Goal: Task Accomplishment & Management: Manage account settings

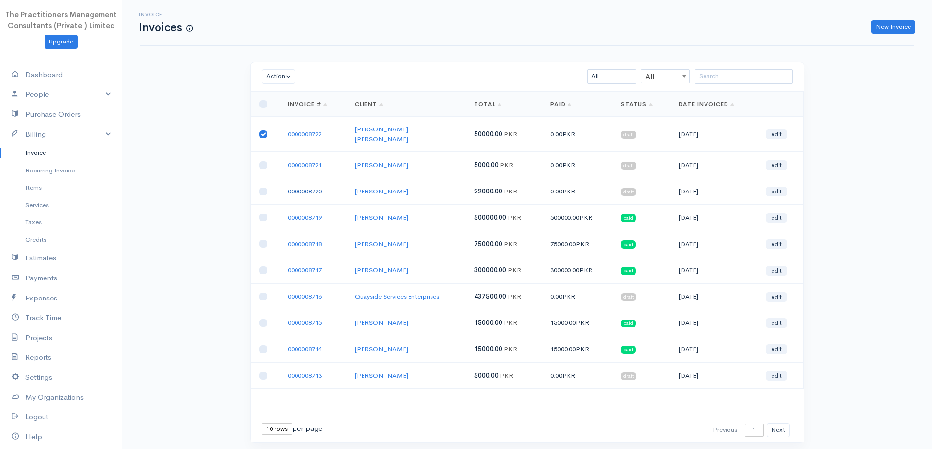
click at [310, 187] on link "0000008720" at bounding box center [305, 191] width 34 height 8
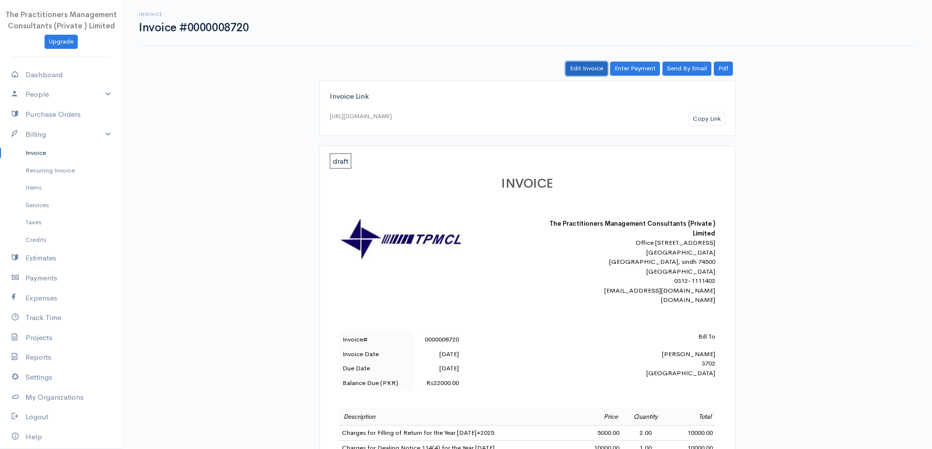
click at [592, 63] on link "Edit Invoice" at bounding box center [586, 69] width 42 height 14
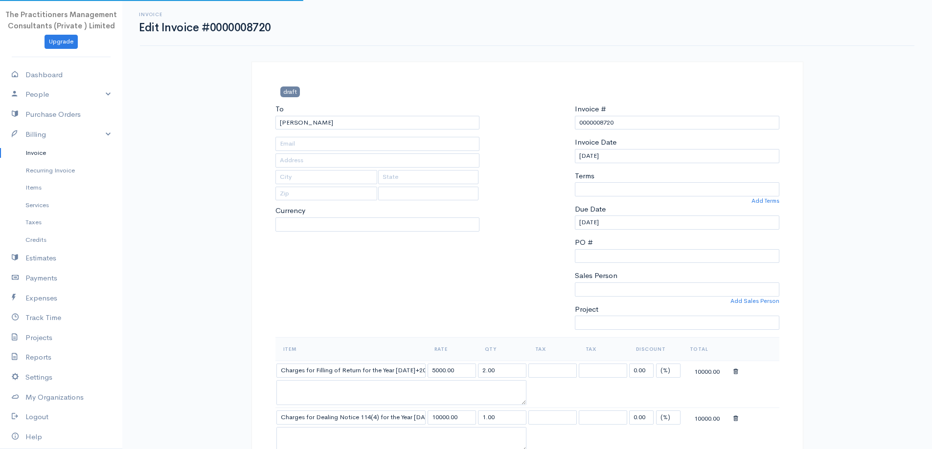
type input "[PHONE_NUMBER]"
type input "3702"
select select
select select "0"
select select "[GEOGRAPHIC_DATA]"
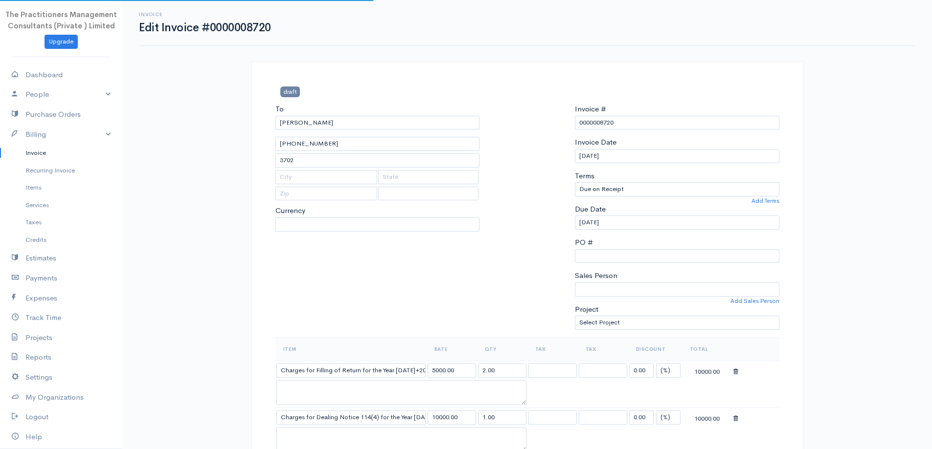
select select "PKR"
click at [384, 164] on input "3702" at bounding box center [377, 161] width 204 height 14
type input "3"
type input "3801"
click at [390, 94] on h3 "draft" at bounding box center [355, 92] width 161 height 10
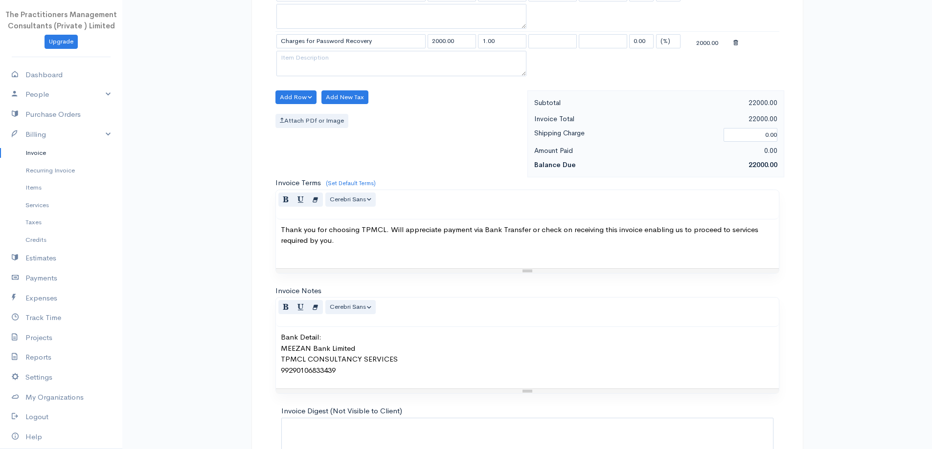
scroll to position [503, 0]
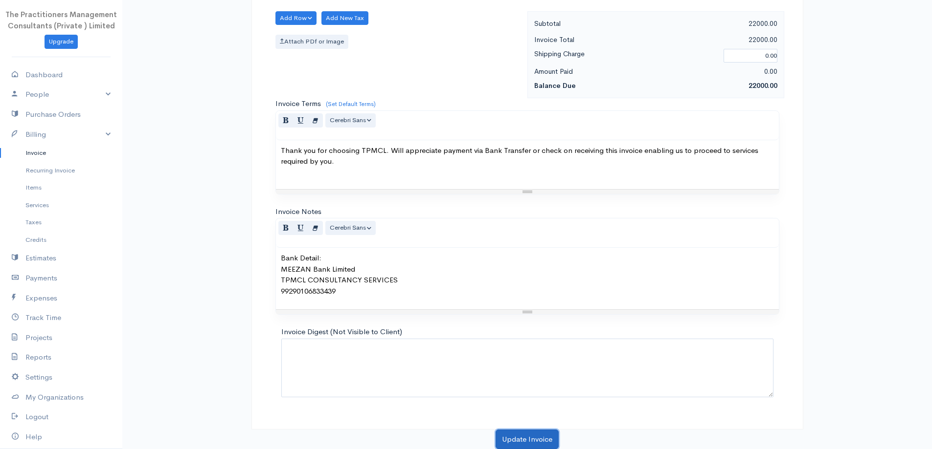
click at [538, 446] on button "Update Invoice" at bounding box center [526, 440] width 63 height 20
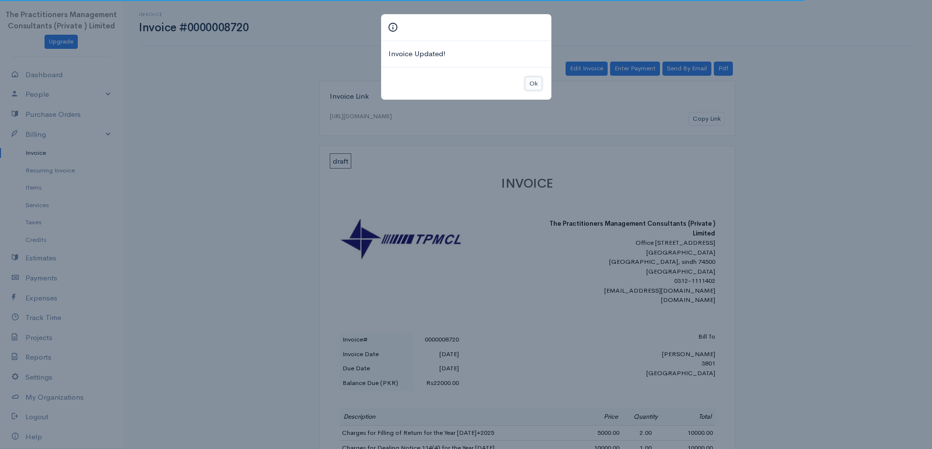
click at [533, 86] on button "Ok" at bounding box center [533, 84] width 17 height 14
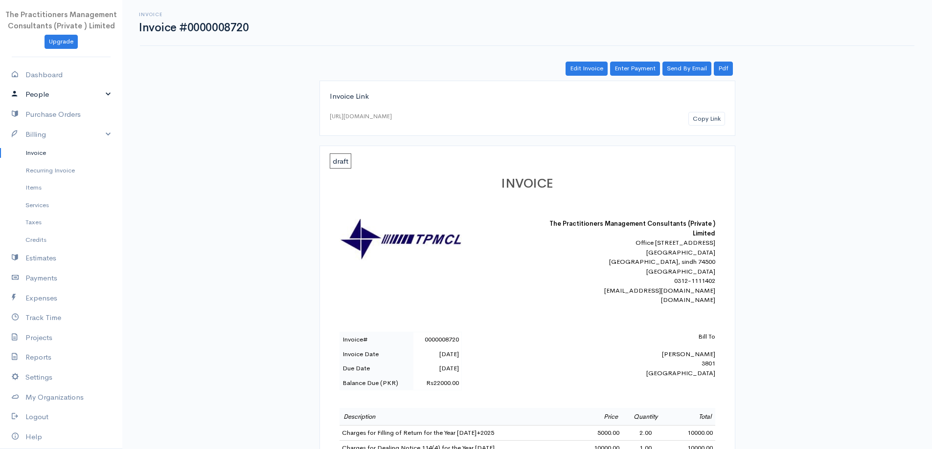
click at [44, 99] on link "People" at bounding box center [61, 95] width 122 height 20
click at [48, 114] on link "Clients" at bounding box center [61, 114] width 122 height 18
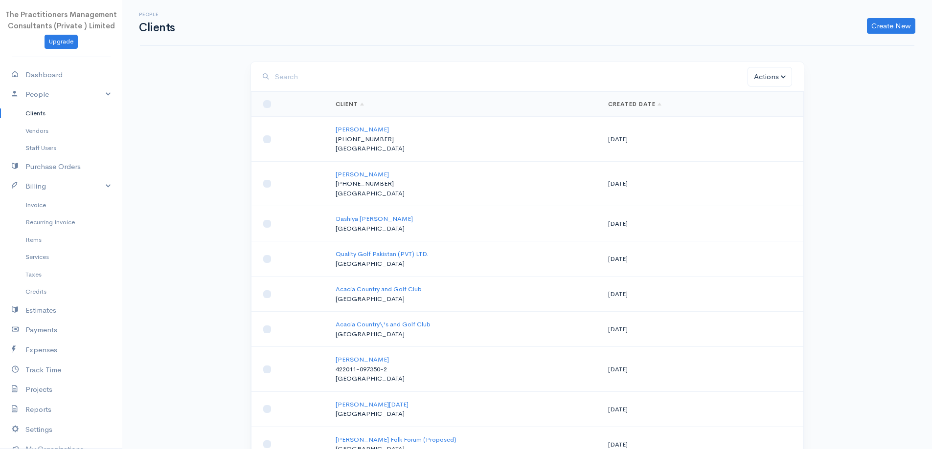
click at [376, 132] on td "[PERSON_NAME] [PHONE_NUMBER] [GEOGRAPHIC_DATA]" at bounding box center [464, 139] width 272 height 45
click at [368, 129] on link "[PERSON_NAME]" at bounding box center [361, 129] width 53 height 8
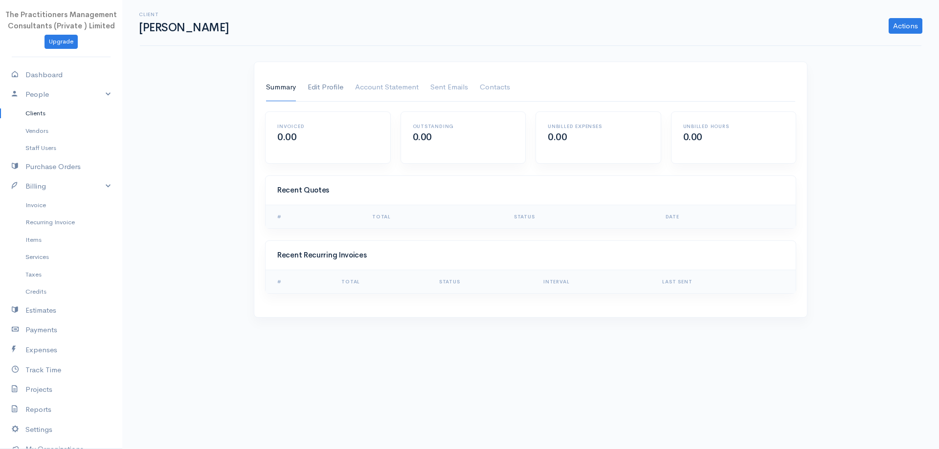
click at [316, 85] on link "Edit Profile" at bounding box center [326, 87] width 36 height 27
select select "[GEOGRAPHIC_DATA]"
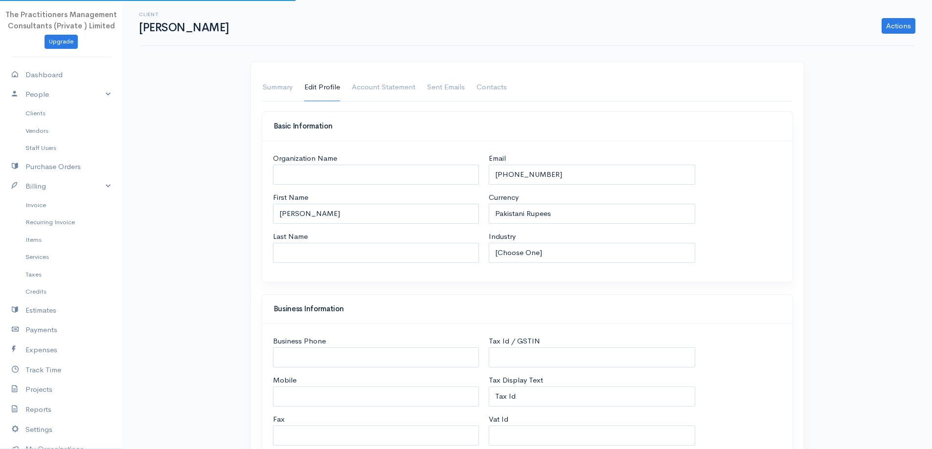
select select "[GEOGRAPHIC_DATA]"
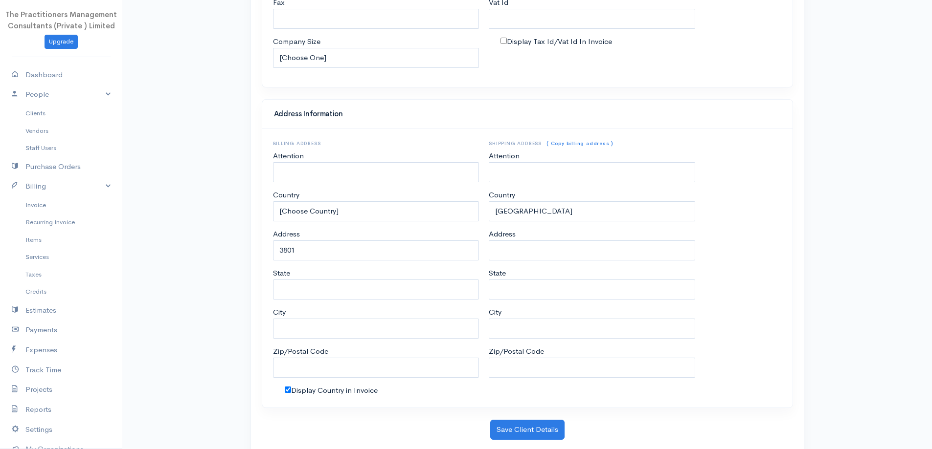
scroll to position [442, 0]
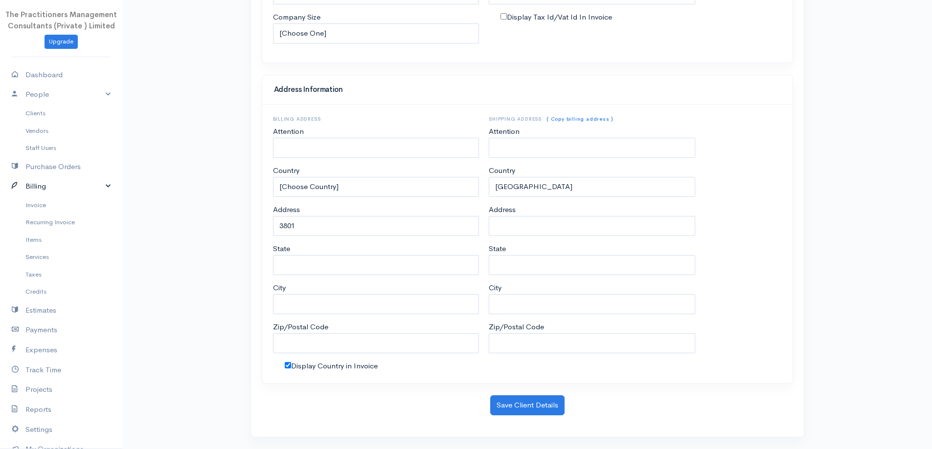
click at [21, 190] on icon at bounding box center [19, 186] width 14 height 12
drag, startPoint x: 29, startPoint y: 184, endPoint x: 42, endPoint y: 206, distance: 25.4
click at [29, 184] on link "Billing" at bounding box center [61, 187] width 122 height 20
click at [43, 206] on link "Invoice" at bounding box center [61, 206] width 122 height 18
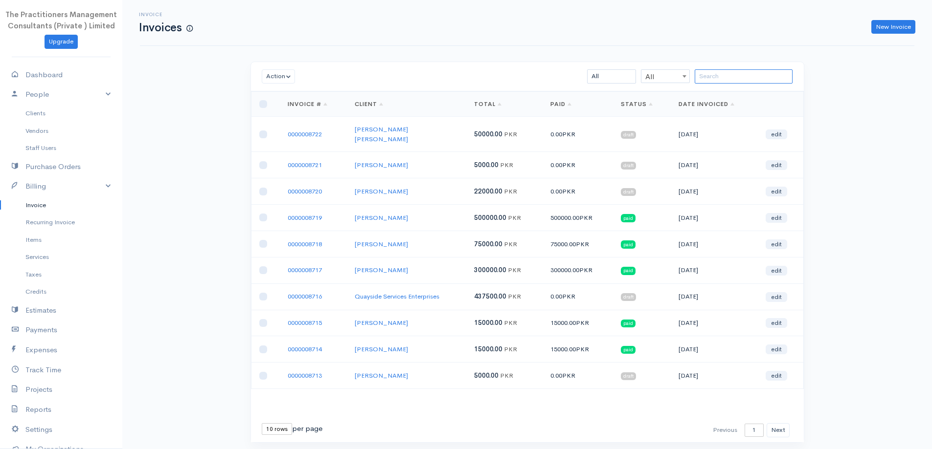
click at [742, 76] on input "search" at bounding box center [743, 76] width 98 height 14
paste input "[PERSON_NAME]"
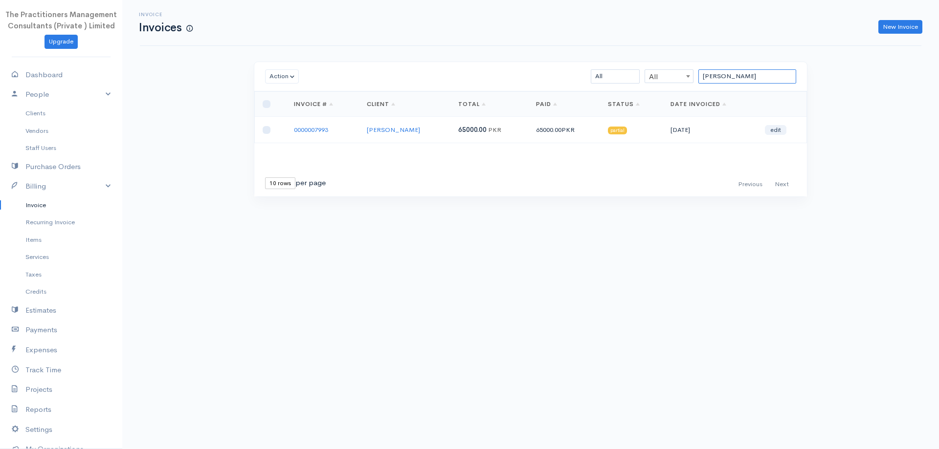
type input "[PERSON_NAME]"
click at [291, 126] on td "0000007993" at bounding box center [322, 130] width 73 height 26
click at [294, 128] on link "0000007993" at bounding box center [311, 130] width 34 height 8
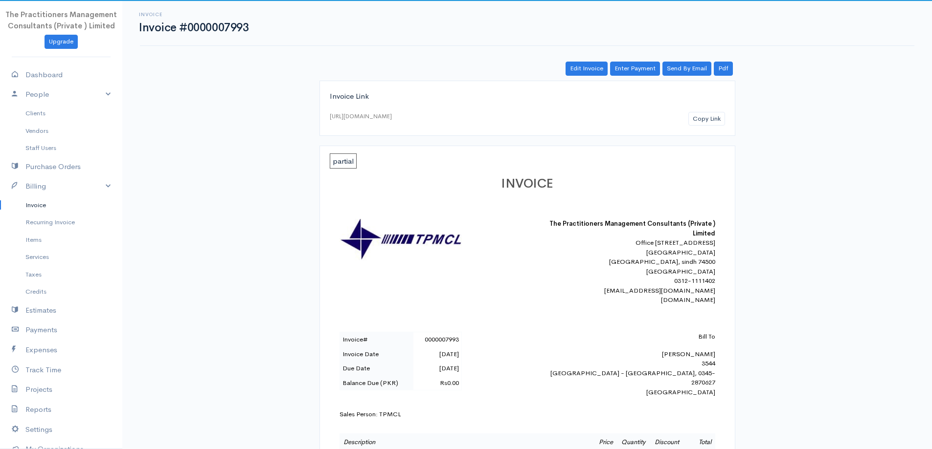
scroll to position [147, 0]
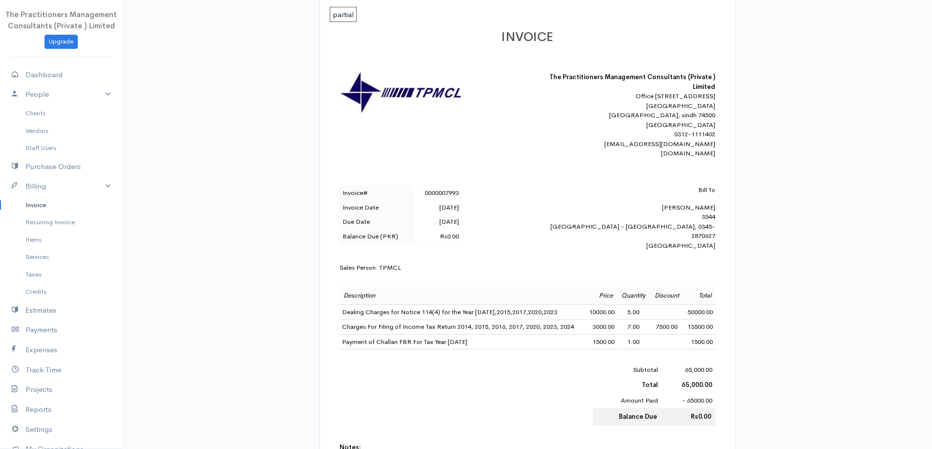
click at [45, 207] on link "Invoice" at bounding box center [61, 206] width 122 height 18
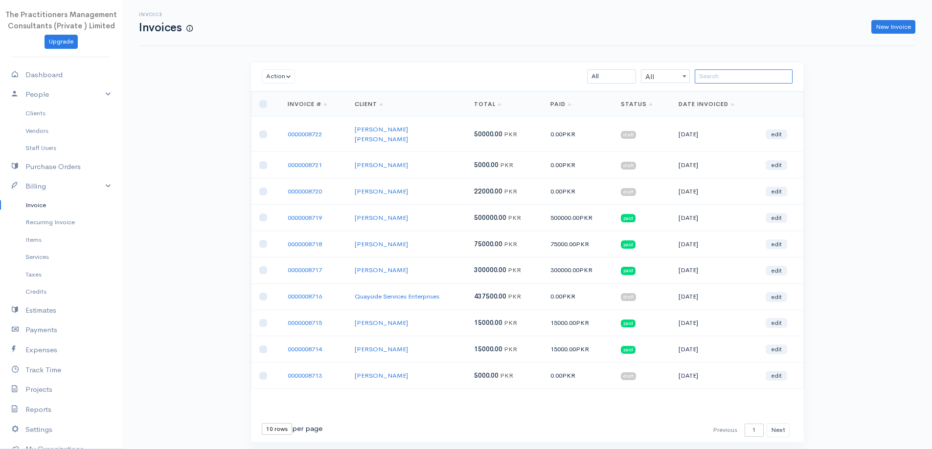
click at [745, 72] on input "search" at bounding box center [743, 76] width 98 height 14
paste input "[PERSON_NAME]"
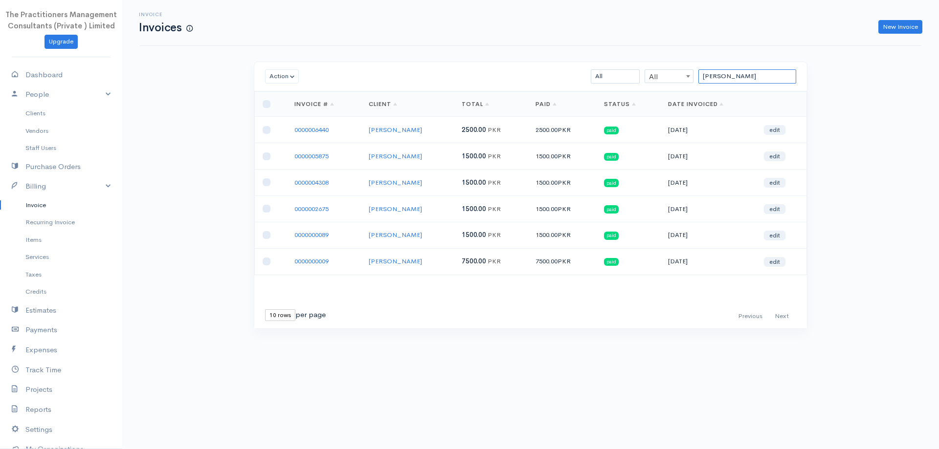
type input "[PERSON_NAME]"
drag, startPoint x: 762, startPoint y: 77, endPoint x: 539, endPoint y: 161, distance: 238.2
click at [539, 161] on div "Action Archive Delete Download PDF Send [PERSON_NAME] as Sent Mark Un-Sent Ente…" at bounding box center [531, 195] width 554 height 267
paste input "[PERSON_NAME]"
type input "[PERSON_NAME]"
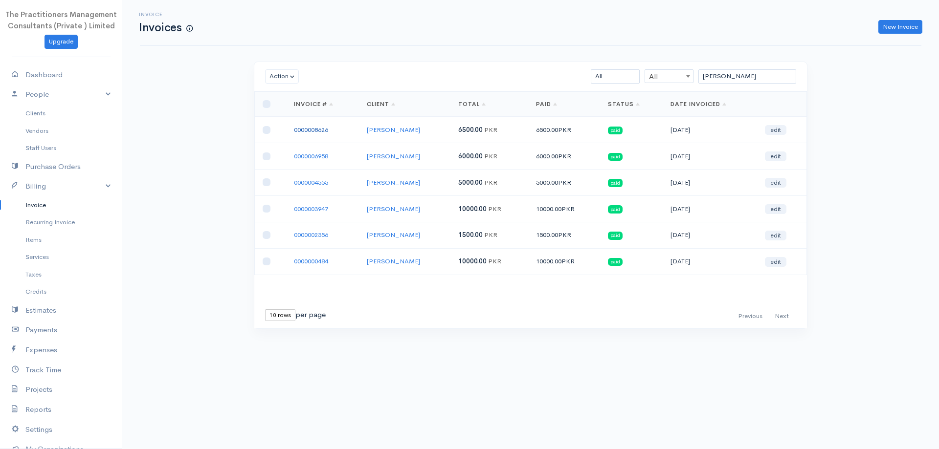
click at [319, 128] on link "0000008626" at bounding box center [311, 130] width 34 height 8
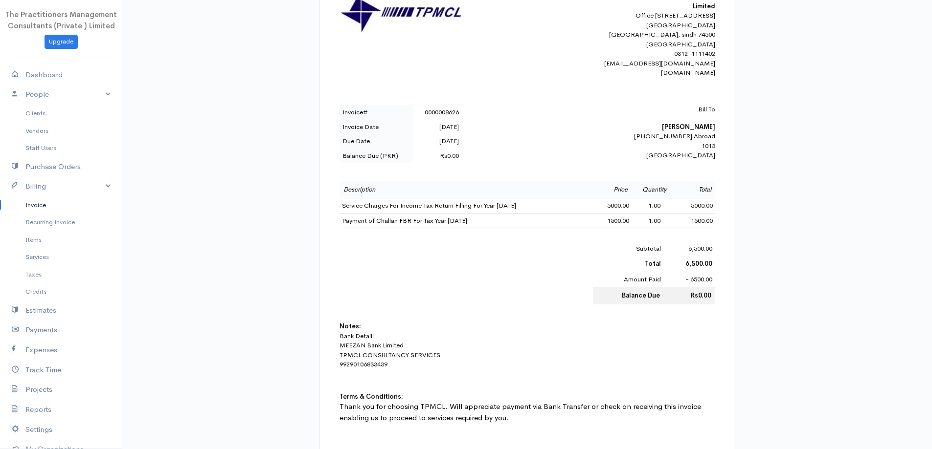
scroll to position [245, 0]
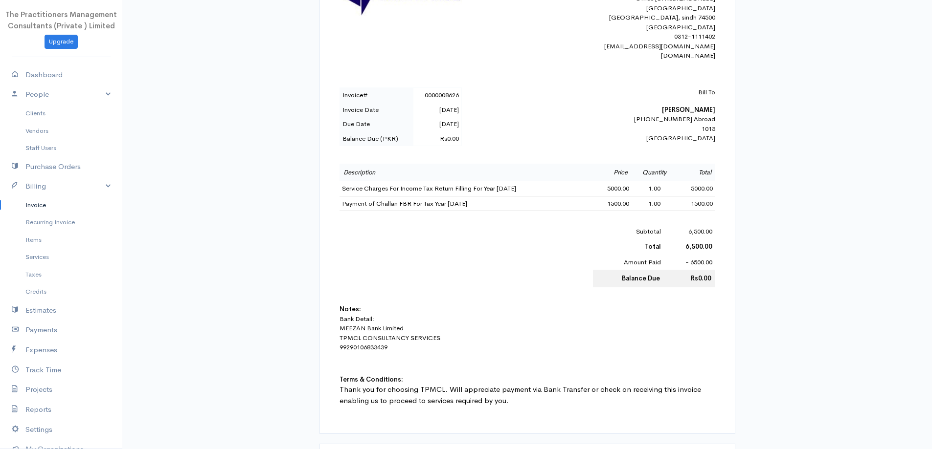
click at [42, 206] on link "Invoice" at bounding box center [61, 206] width 122 height 18
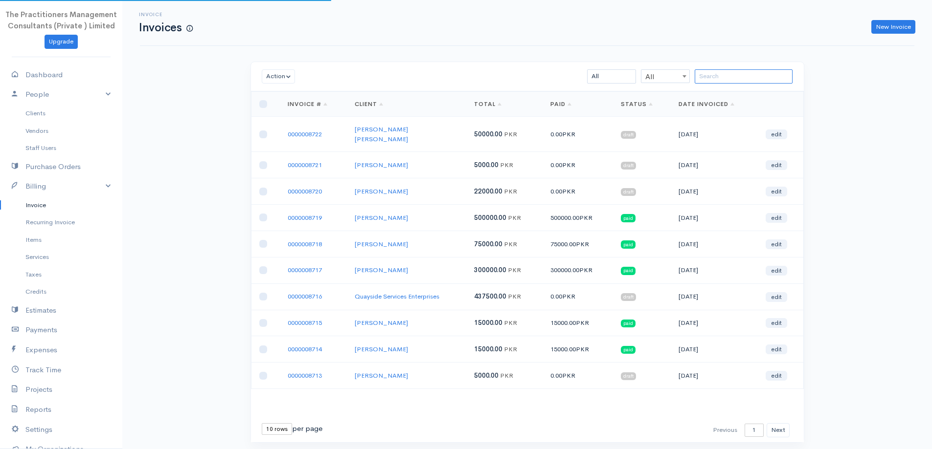
click at [755, 81] on input "search" at bounding box center [743, 76] width 98 height 14
paste input "[PERSON_NAME]"
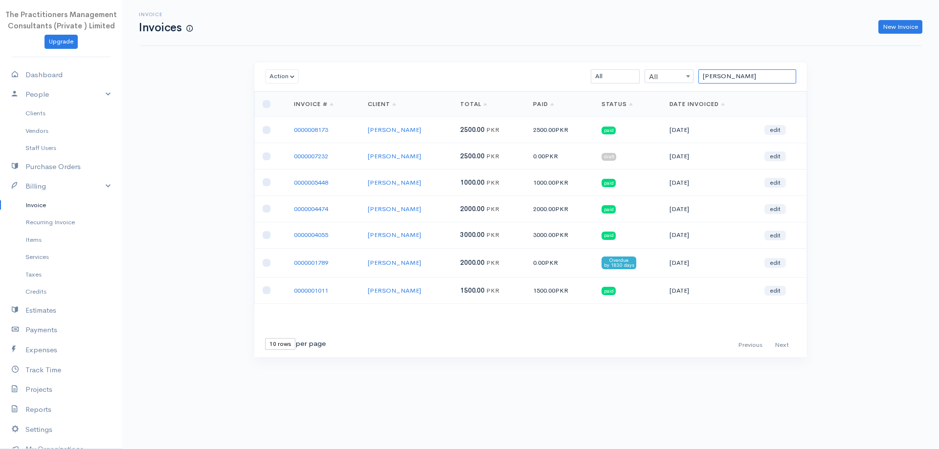
type input "[PERSON_NAME]"
click at [66, 196] on link "Billing" at bounding box center [61, 187] width 122 height 20
click at [39, 187] on link "Billing" at bounding box center [61, 187] width 122 height 20
click at [49, 222] on link "Recurring Invoice" at bounding box center [61, 223] width 122 height 18
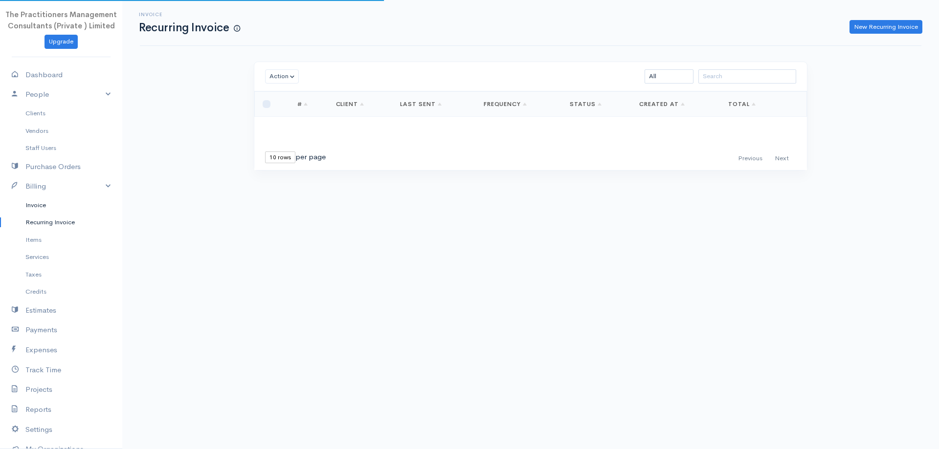
click at [39, 206] on link "Invoice" at bounding box center [61, 206] width 122 height 18
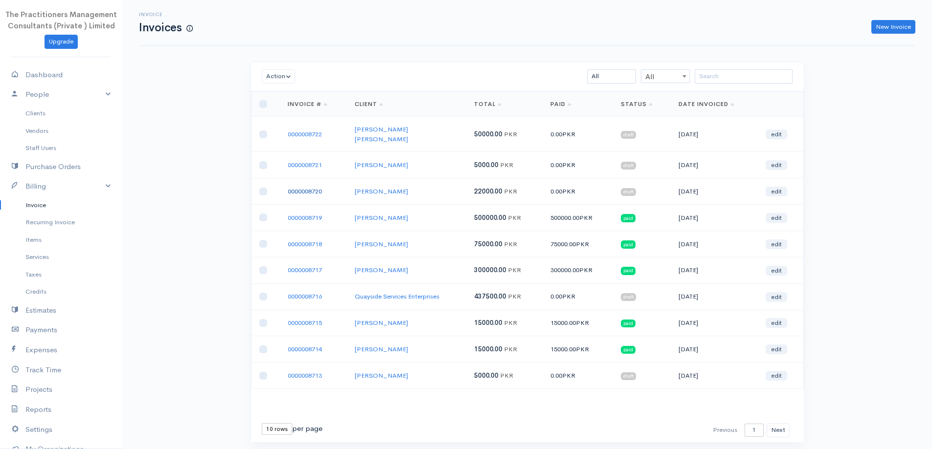
click at [317, 187] on link "0000008720" at bounding box center [305, 191] width 34 height 8
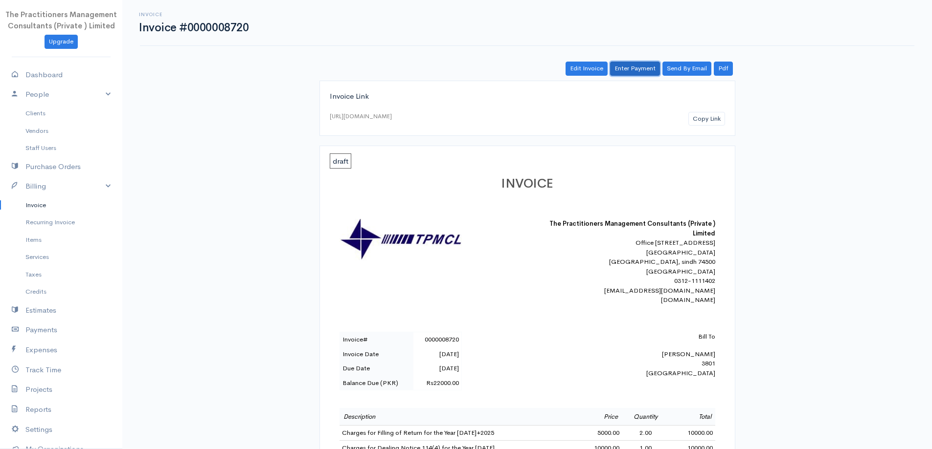
click at [648, 68] on link "Enter Payment" at bounding box center [635, 69] width 50 height 14
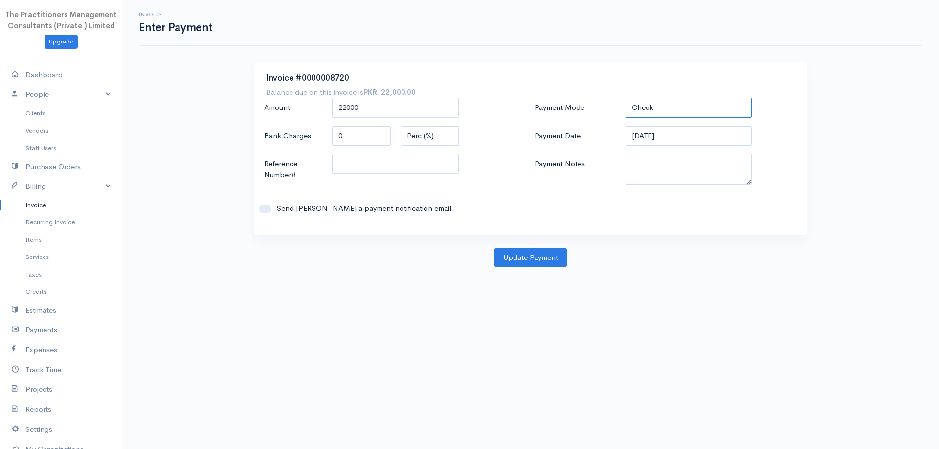
click at [752, 110] on select "Check Bank Transfer Credit Cash Debit ACH VISA MASTERCARD AMEX DISCOVER DINERS …" at bounding box center [688, 108] width 127 height 20
select select "Bank Transfer"
click at [625, 98] on select "Check Bank Transfer Credit Cash Debit ACH VISA MASTERCARD AMEX DISCOVER DINERS …" at bounding box center [688, 108] width 127 height 20
click at [674, 177] on textarea "Payment Notes" at bounding box center [688, 169] width 127 height 31
type textarea "5838"
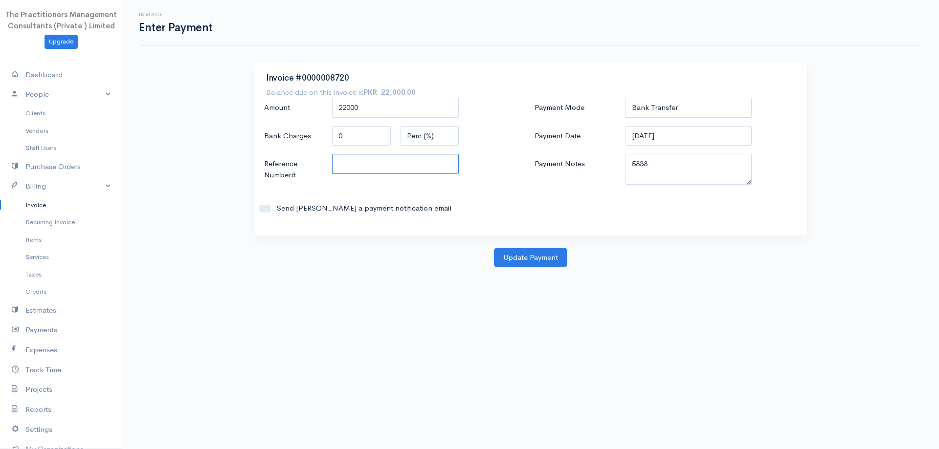
click at [347, 154] on div "Amount 22000 Bank Charges 0 Perc (%) Flat Reference Number# Send Saud Khalid a …" at bounding box center [395, 161] width 270 height 126
type input "5838"
click at [537, 263] on button "Update Payment" at bounding box center [530, 258] width 73 height 20
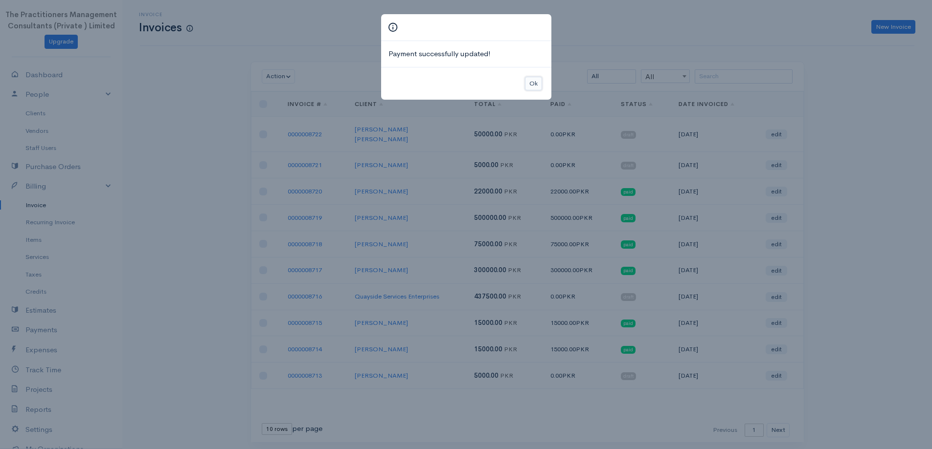
click at [537, 90] on button "Ok" at bounding box center [533, 84] width 17 height 14
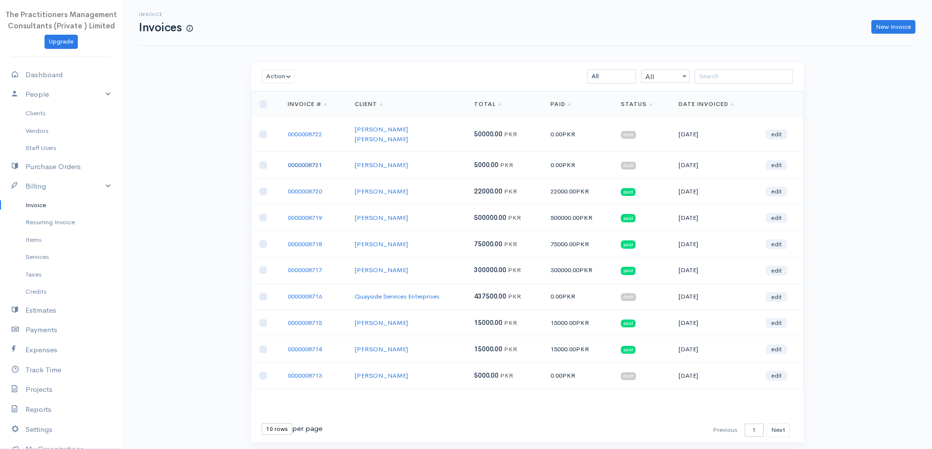
click at [315, 161] on link "0000008721" at bounding box center [305, 165] width 34 height 8
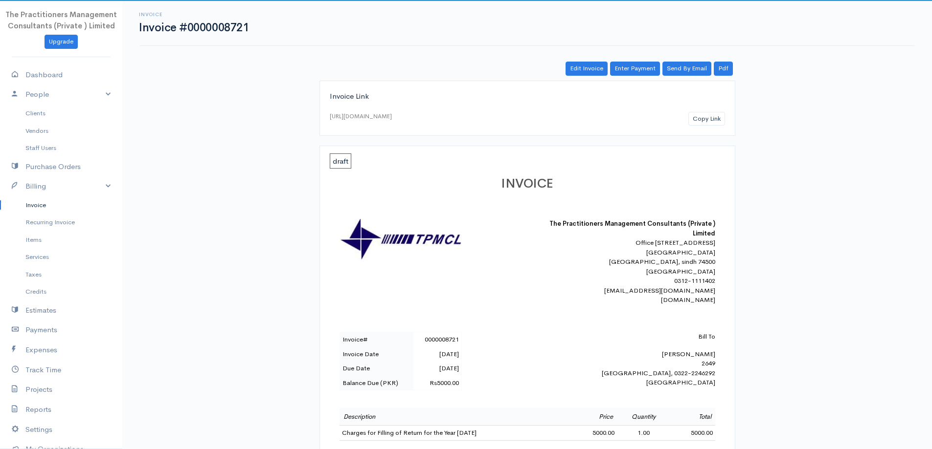
click at [635, 76] on div "Edit Invoice Enter Payment Send By Email Pdf Invoice Link [URL][DOMAIN_NAME] Co…" at bounding box center [527, 398] width 587 height 672
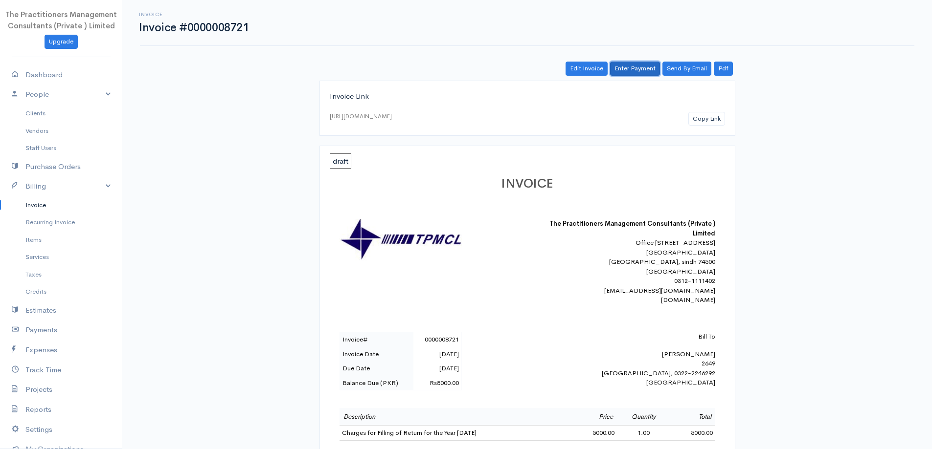
click at [636, 73] on link "Enter Payment" at bounding box center [635, 69] width 50 height 14
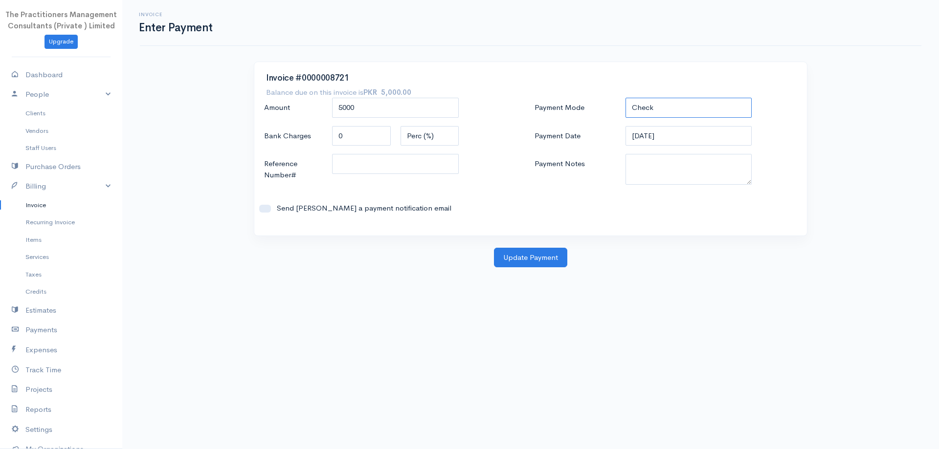
click at [649, 116] on select "Check Bank Transfer Credit Cash Debit ACH VISA MASTERCARD AMEX DISCOVER DINERS …" at bounding box center [688, 108] width 127 height 20
select select "Bank Transfer"
click at [625, 98] on select "Check Bank Transfer Credit Cash Debit ACH VISA MASTERCARD AMEX DISCOVER DINERS …" at bounding box center [688, 108] width 127 height 20
drag, startPoint x: 646, startPoint y: 169, endPoint x: 655, endPoint y: 174, distance: 10.5
click at [647, 170] on textarea "Payment Notes" at bounding box center [688, 169] width 127 height 31
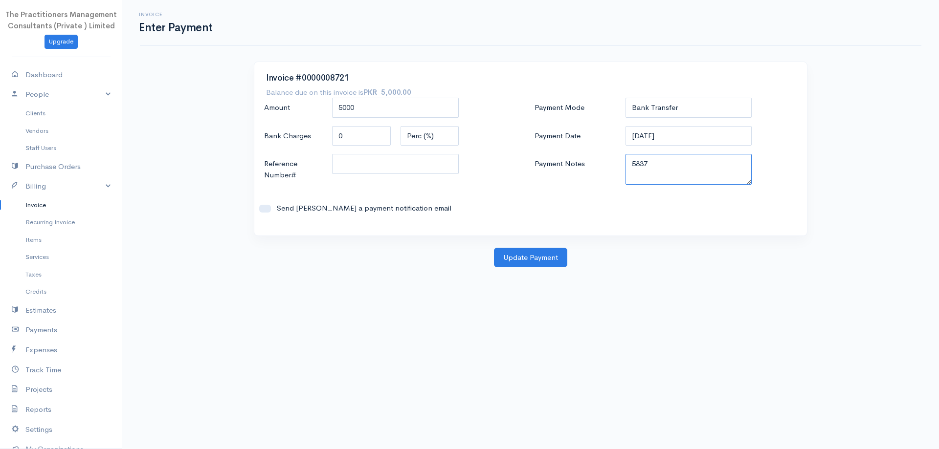
type textarea "5837"
click at [390, 166] on input "Reference Number#" at bounding box center [395, 164] width 127 height 20
type input "5837"
click at [506, 265] on button "Update Payment" at bounding box center [530, 258] width 73 height 20
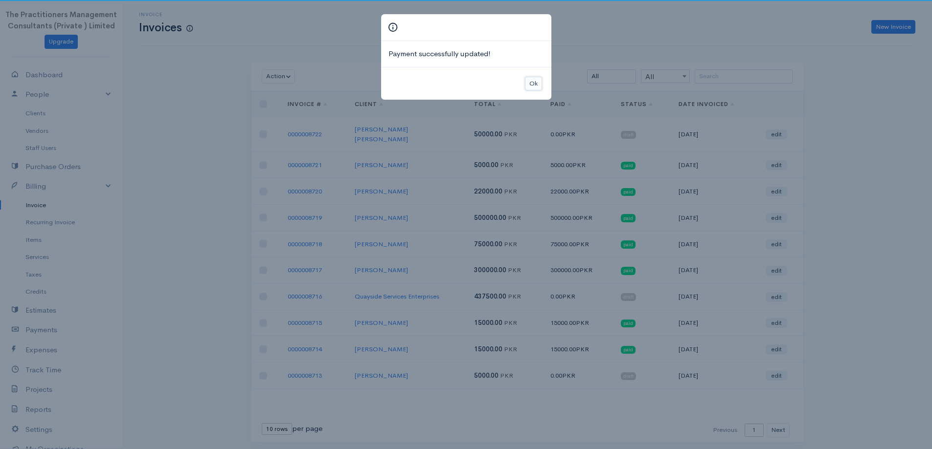
drag, startPoint x: 529, startPoint y: 81, endPoint x: 523, endPoint y: 90, distance: 11.0
click at [529, 81] on button "Ok" at bounding box center [533, 84] width 17 height 14
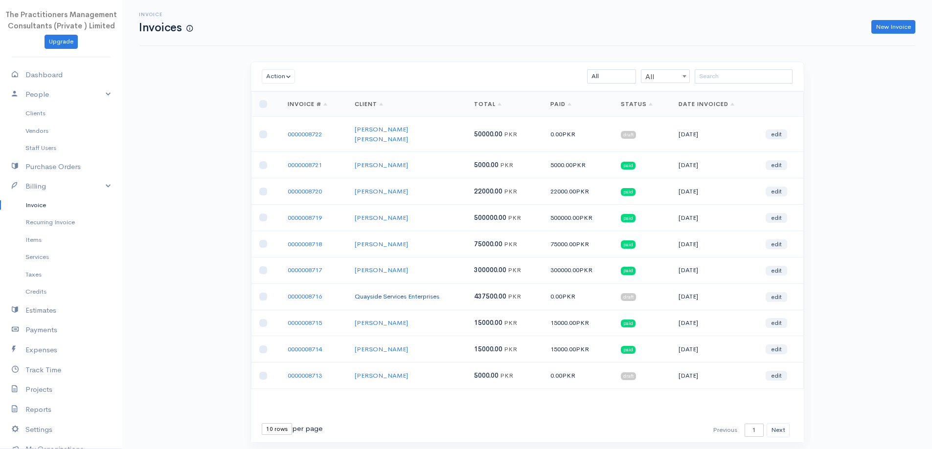
scroll to position [21, 0]
